Goal: Task Accomplishment & Management: Manage account settings

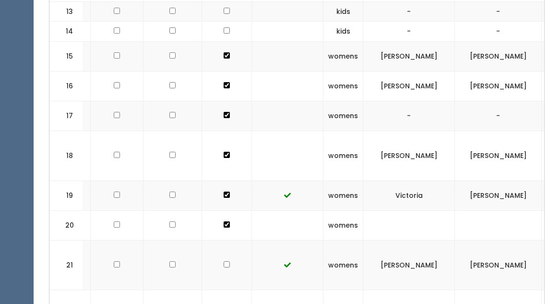
scroll to position [0, 47]
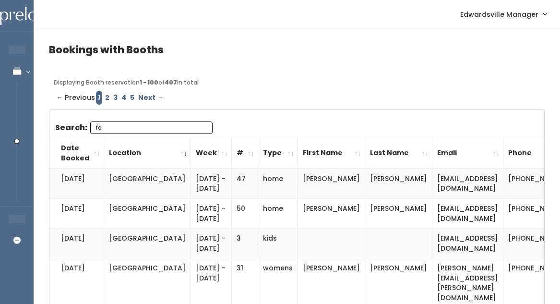
type input "f"
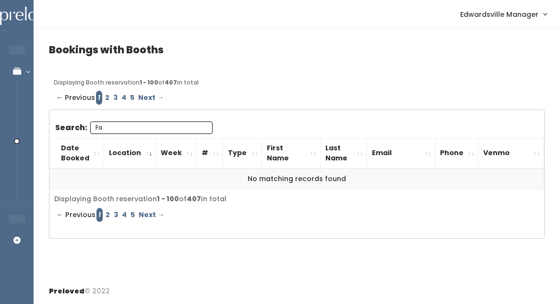
type input "F"
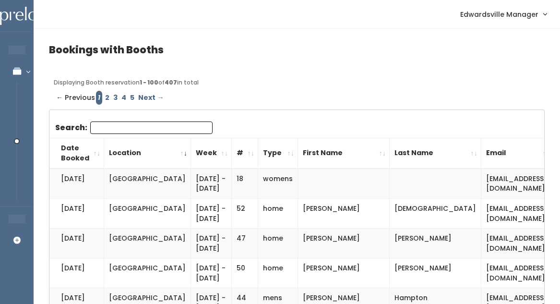
paste input "fchavers13@gmail.com"
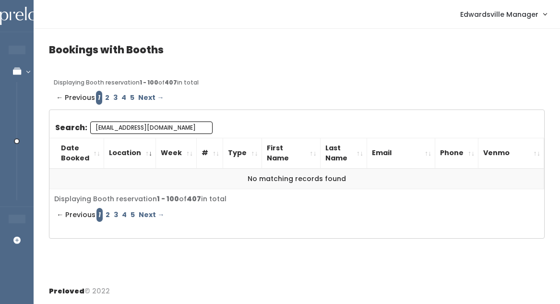
click at [94, 129] on input "fchavers13@gmail.com" at bounding box center [151, 127] width 122 height 12
click at [98, 128] on input "fchavers13@gmail.com" at bounding box center [151, 127] width 122 height 12
drag, startPoint x: 164, startPoint y: 130, endPoint x: 117, endPoint y: 129, distance: 46.0
click at [117, 129] on input "chavers13@gmail.com" at bounding box center [151, 127] width 122 height 12
type input "chavers"
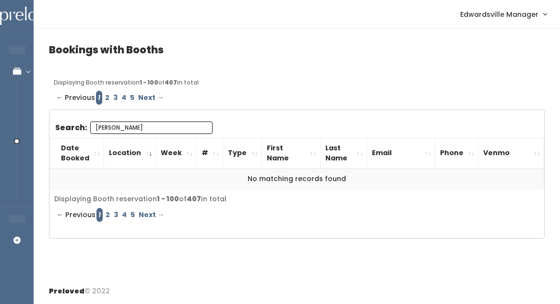
click at [203, 131] on input "chavers" at bounding box center [151, 127] width 122 height 12
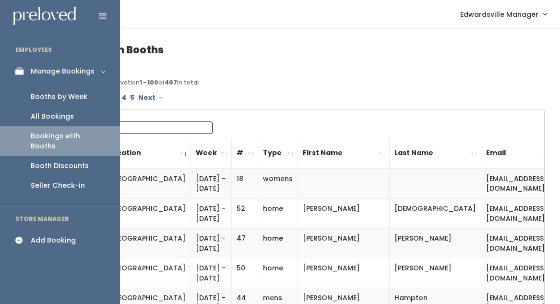
click at [33, 114] on div "All Bookings" at bounding box center [52, 116] width 43 height 10
click at [73, 122] on link "All Bookings" at bounding box center [60, 116] width 120 height 20
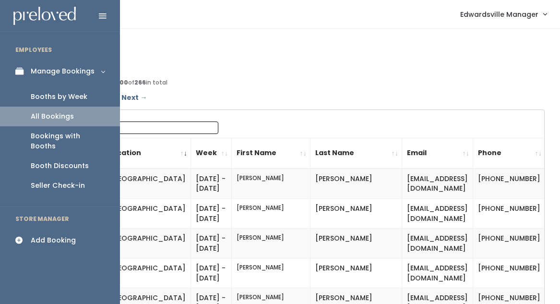
click at [38, 99] on div "Booths by Week" at bounding box center [59, 97] width 57 height 10
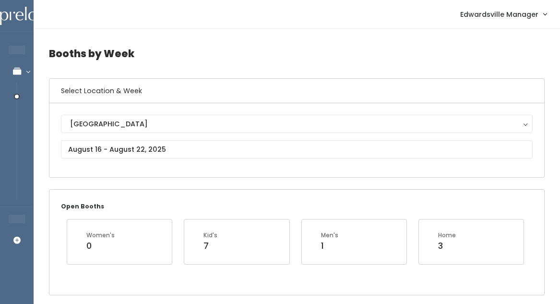
click at [114, 108] on div "[GEOGRAPHIC_DATA] [GEOGRAPHIC_DATA]" at bounding box center [296, 140] width 494 height 74
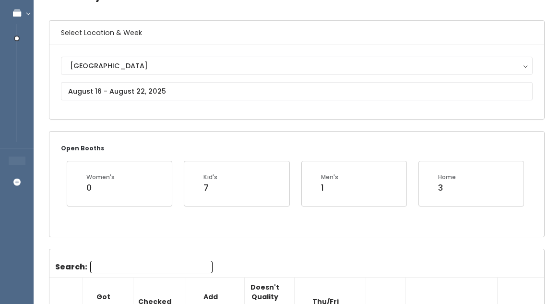
scroll to position [58, 0]
click at [109, 87] on input "text" at bounding box center [296, 91] width 471 height 18
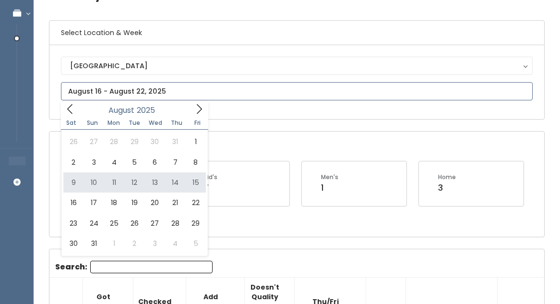
type input "[DATE] to [DATE]"
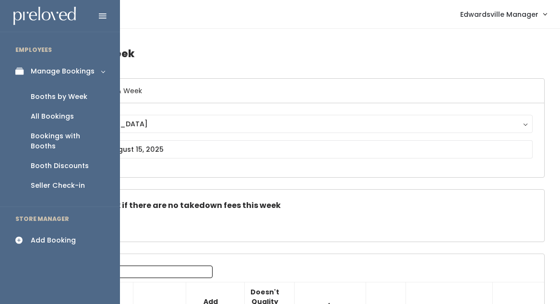
click at [44, 118] on div "All Bookings" at bounding box center [52, 116] width 43 height 10
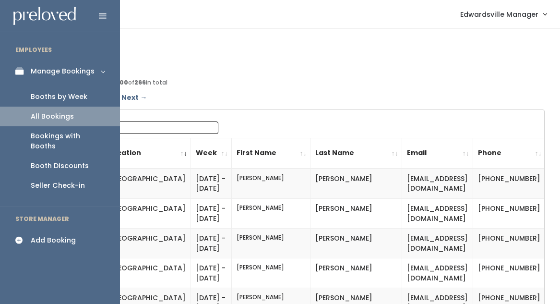
click at [44, 97] on div "Booths by Week" at bounding box center [59, 97] width 57 height 10
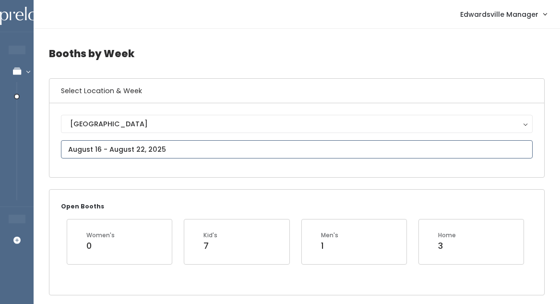
click at [163, 152] on input "text" at bounding box center [296, 149] width 471 height 18
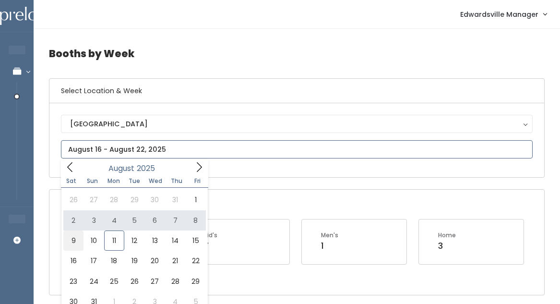
type input "August 9 to August 15"
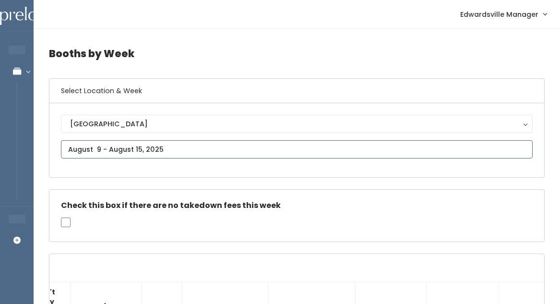
click at [135, 146] on input "text" at bounding box center [296, 149] width 471 height 18
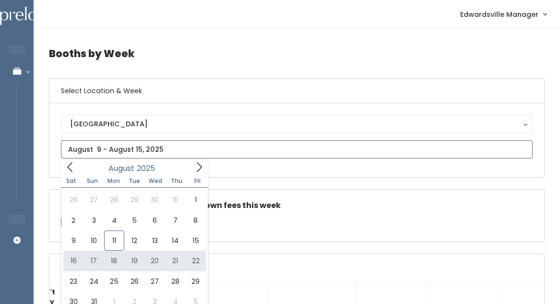
type input "August 16 to August 22"
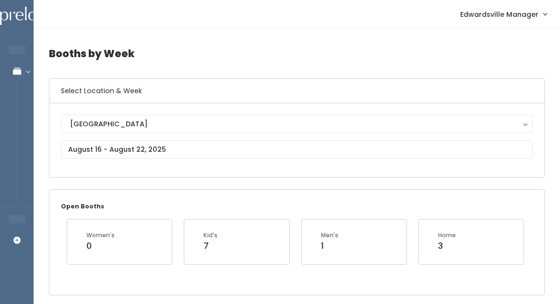
click at [521, 18] on span "Edwardsville Manager" at bounding box center [499, 14] width 78 height 11
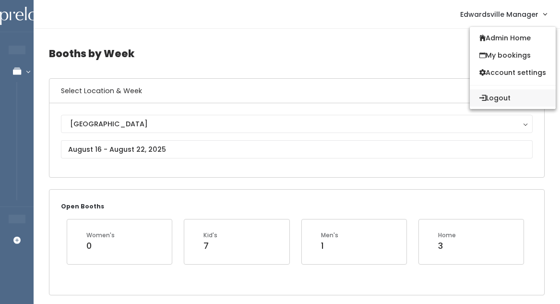
click at [497, 96] on button "Logout" at bounding box center [512, 97] width 86 height 17
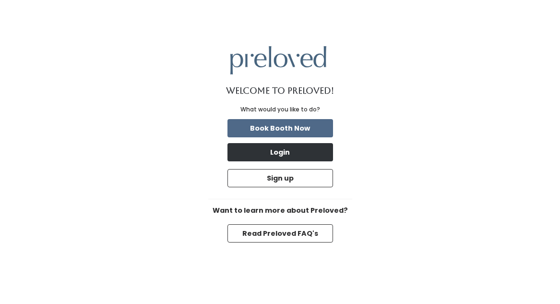
click at [252, 143] on button "Login" at bounding box center [279, 152] width 105 height 18
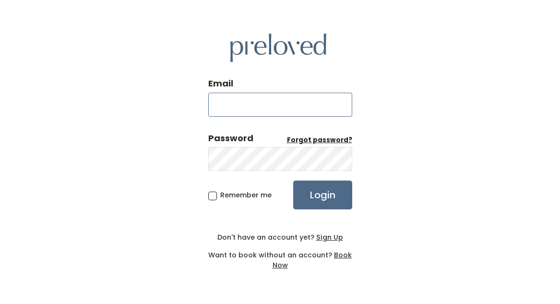
type input "gellytyler@yahoo.com"
click at [329, 189] on input "Login" at bounding box center [322, 194] width 59 height 29
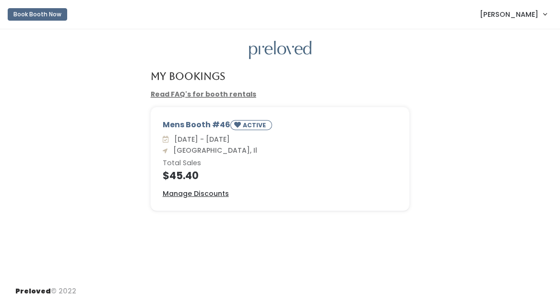
click at [522, 17] on span "[PERSON_NAME]" at bounding box center [508, 14] width 58 height 11
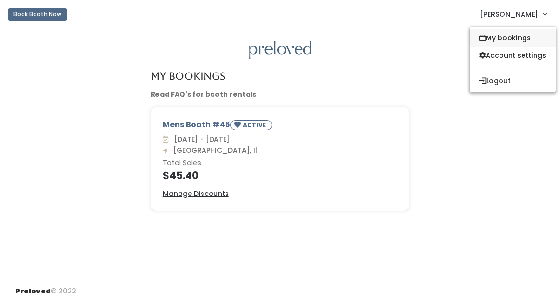
click at [479, 38] on icon at bounding box center [482, 38] width 6 height 7
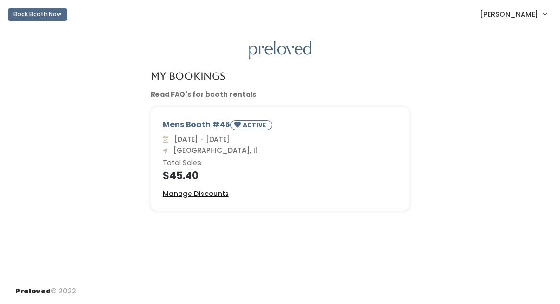
click at [210, 192] on u "Manage Discounts" at bounding box center [196, 193] width 66 height 10
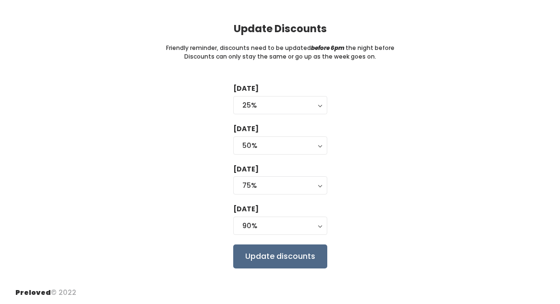
scroll to position [58, 0]
click at [279, 256] on input "Update discounts" at bounding box center [280, 257] width 94 height 24
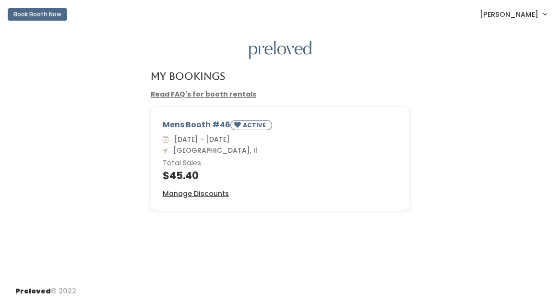
click at [517, 12] on span "Tyler Gelly" at bounding box center [508, 14] width 58 height 11
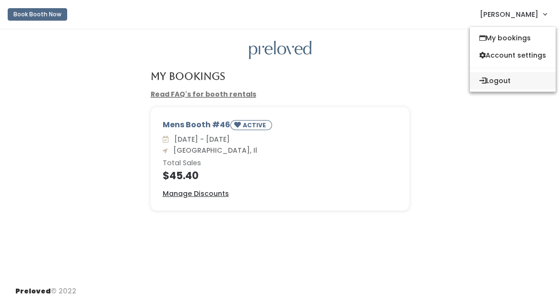
click at [499, 77] on button "Logout" at bounding box center [512, 80] width 86 height 17
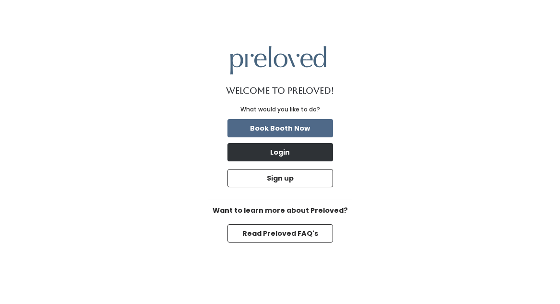
click at [279, 154] on button "Login" at bounding box center [279, 152] width 105 height 18
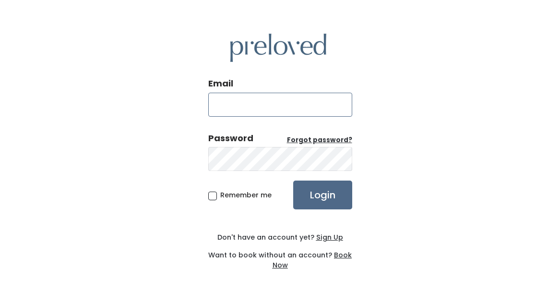
type input "[EMAIL_ADDRESS][DOMAIN_NAME]"
click at [308, 194] on input "Login" at bounding box center [322, 194] width 59 height 29
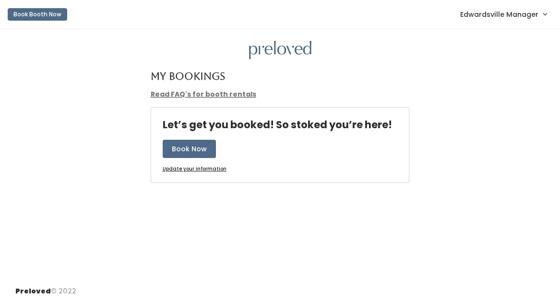
click at [526, 18] on span "Edwardsville Manager" at bounding box center [499, 14] width 78 height 11
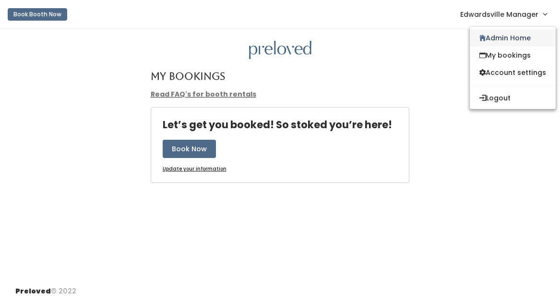
click at [517, 40] on link "Admin Home" at bounding box center [512, 37] width 86 height 17
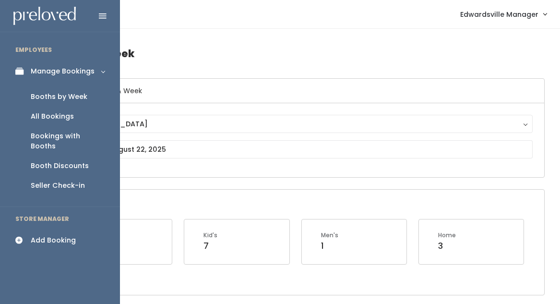
click at [9, 70] on link "Manage Bookings" at bounding box center [60, 71] width 120 height 22
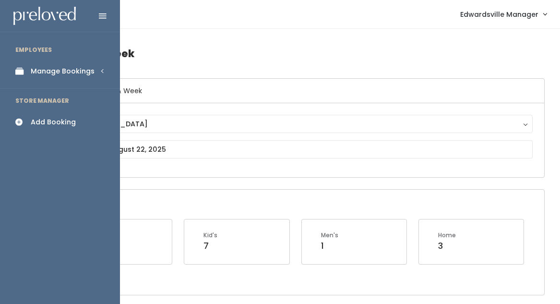
click at [21, 67] on icon at bounding box center [21, 71] width 13 height 8
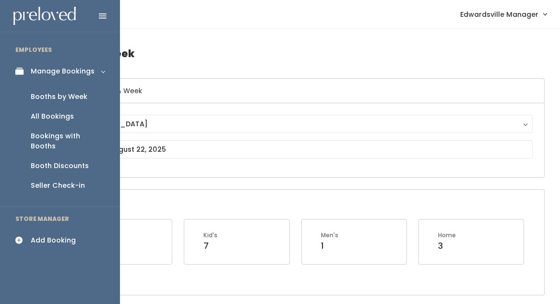
click at [52, 135] on div "Bookings with Booths" at bounding box center [68, 141] width 74 height 20
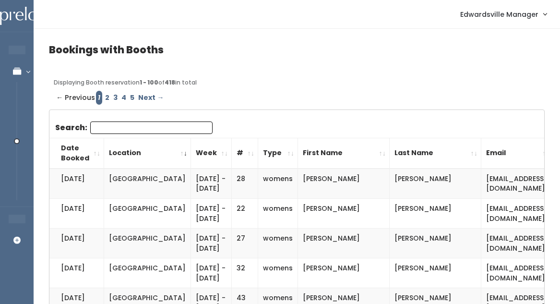
click at [113, 130] on input "Search:" at bounding box center [151, 127] width 122 height 12
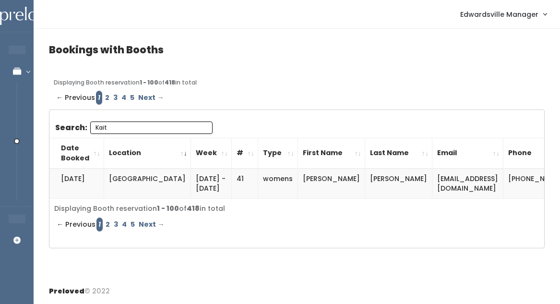
type input "Kaitl"
click at [199, 128] on input "Kaitl" at bounding box center [151, 127] width 122 height 12
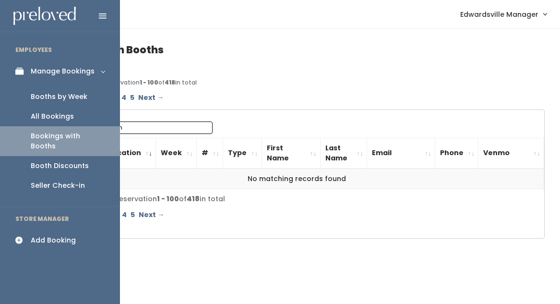
type input "bulmann"
click at [57, 99] on div "Booths by Week" at bounding box center [59, 97] width 57 height 10
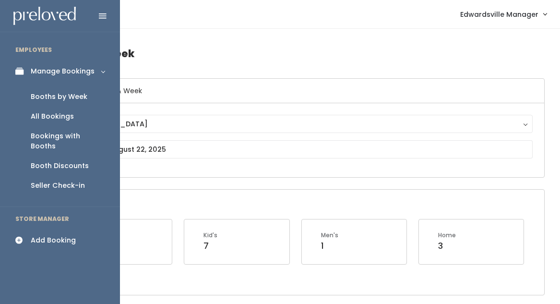
click at [40, 235] on div "Add Booking" at bounding box center [53, 240] width 45 height 10
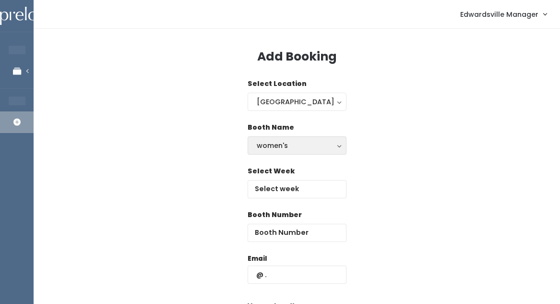
click at [279, 141] on div "women's" at bounding box center [297, 145] width 81 height 11
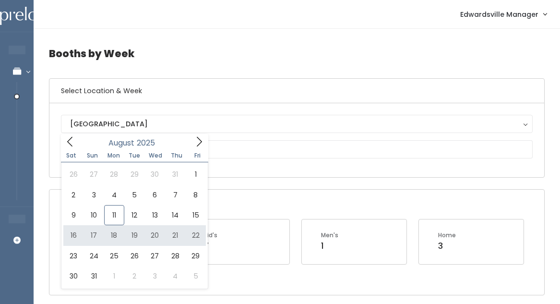
type input "[DATE] to [DATE]"
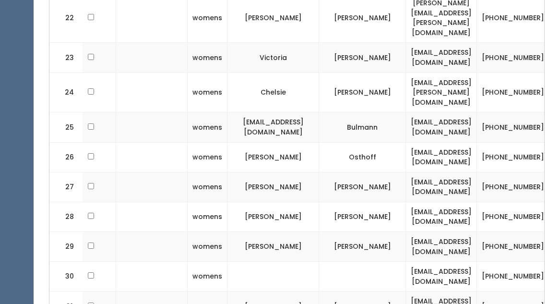
scroll to position [1019, 0]
